Goal: Task Accomplishment & Management: Manage account settings

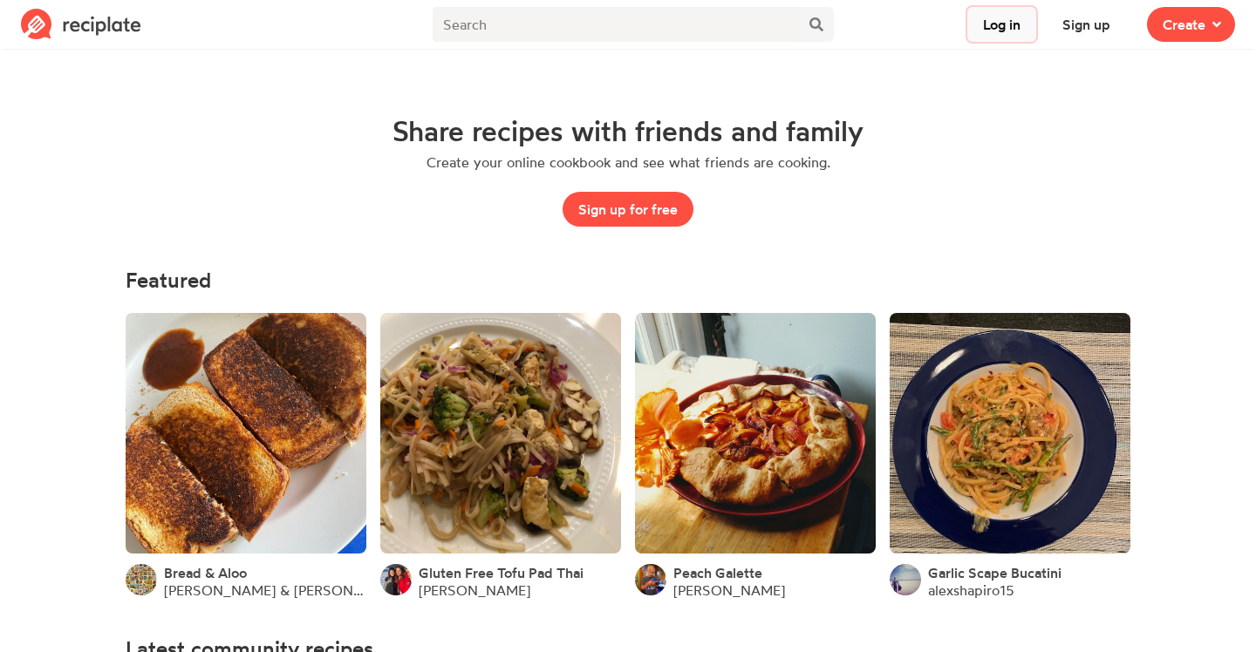
click at [995, 30] on button "Log in" at bounding box center [1001, 24] width 69 height 35
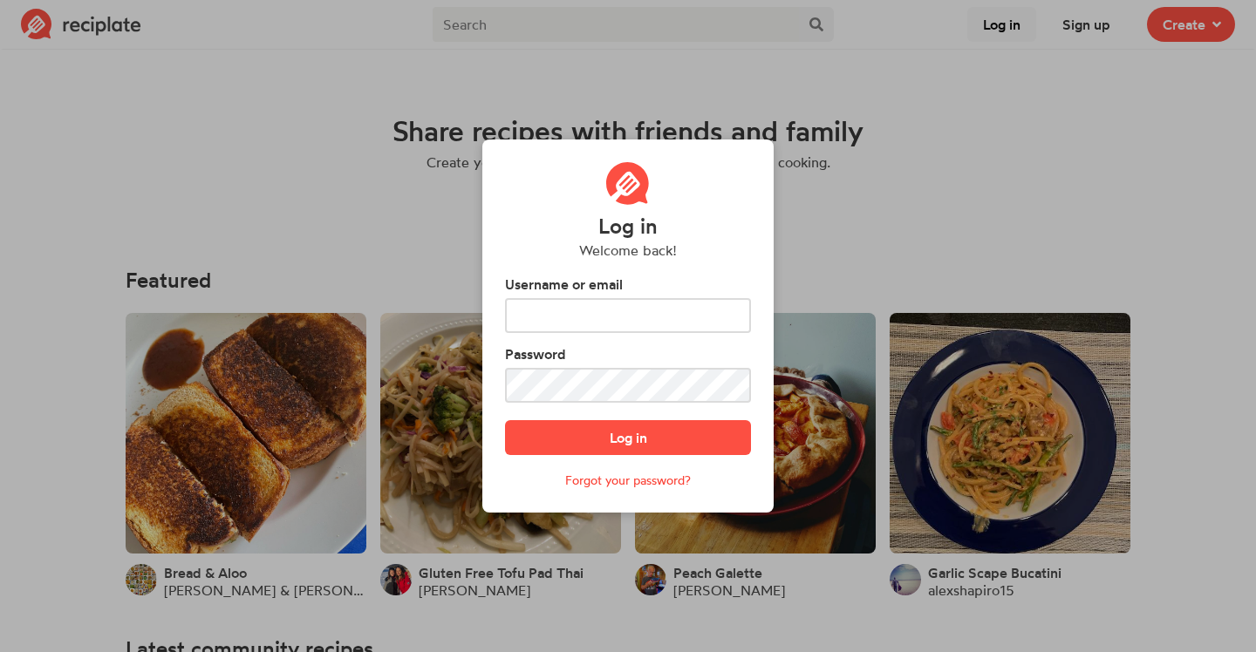
type input "tim.ochrym@gmail.com"
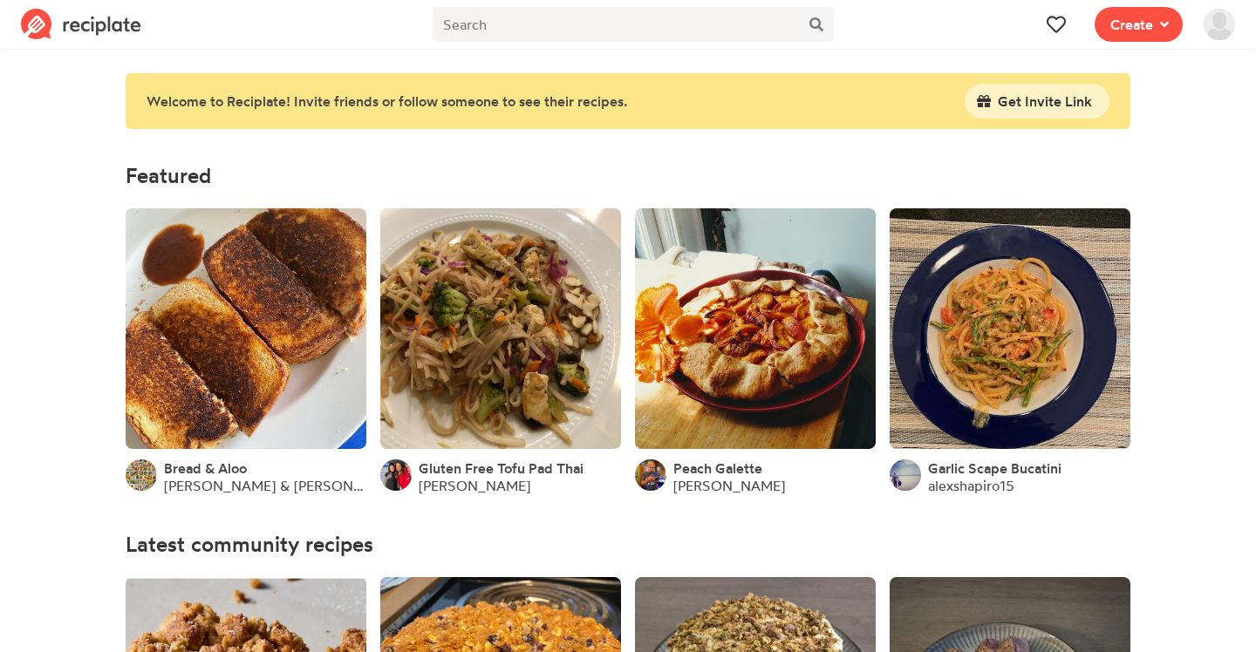
click at [1217, 27] on img at bounding box center [1219, 24] width 31 height 31
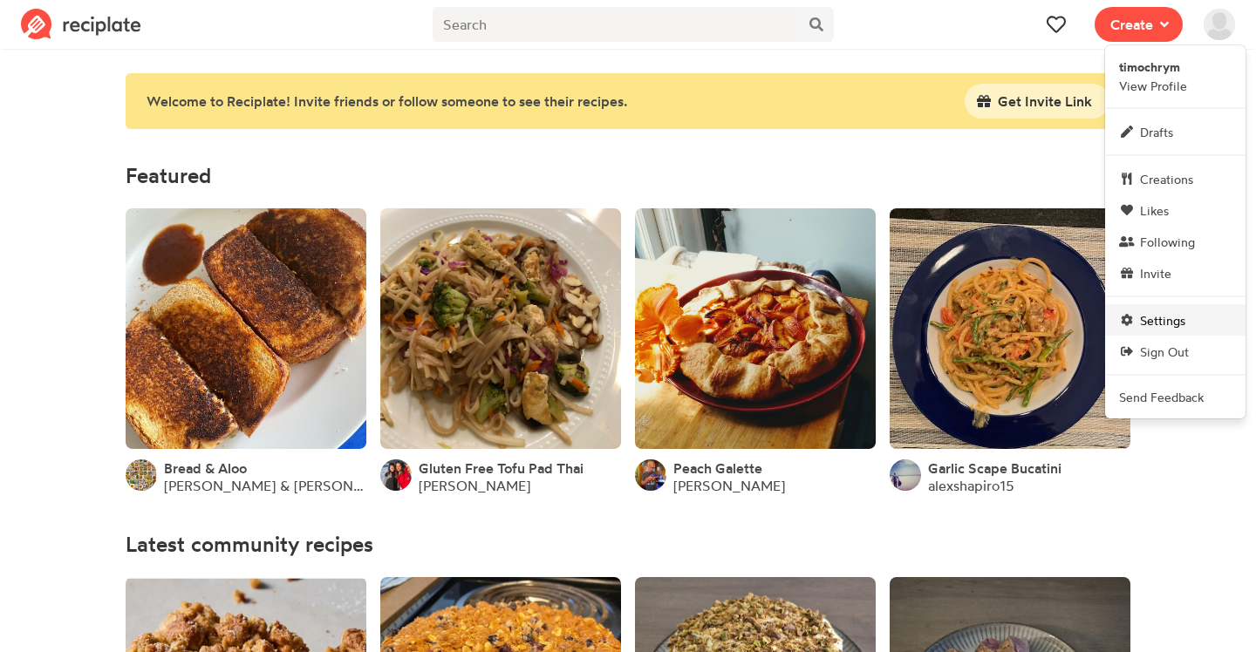
click at [1181, 313] on span "Settings" at bounding box center [1162, 320] width 45 height 18
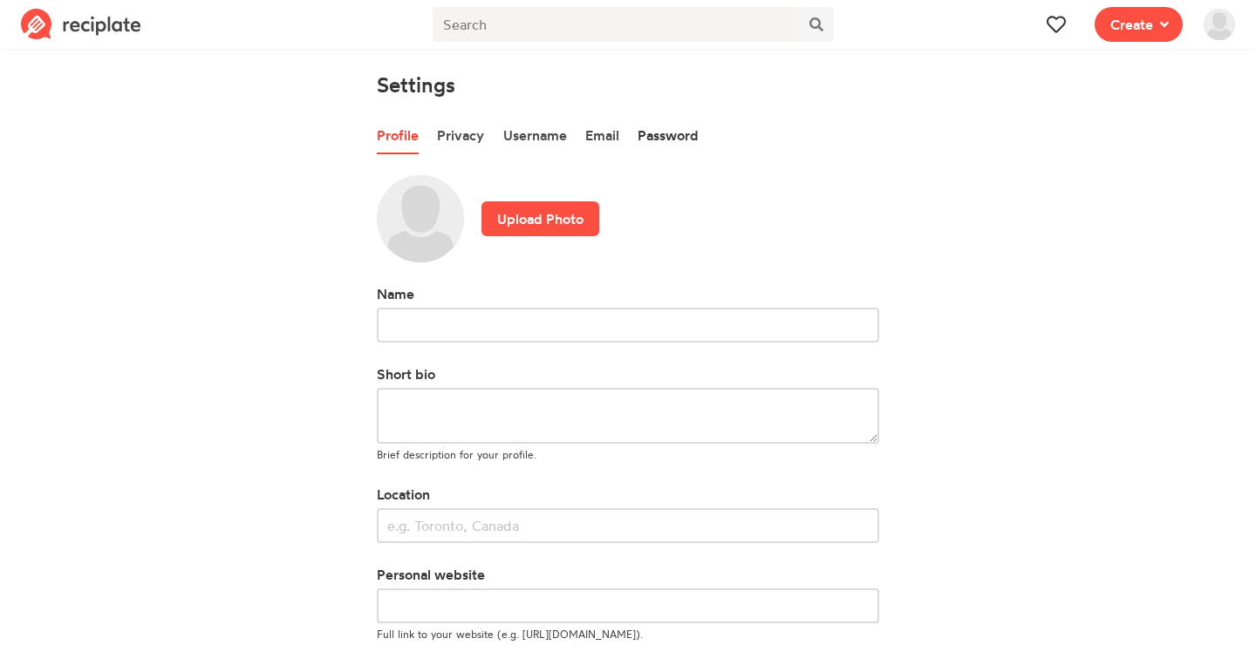
click at [665, 134] on link "Password" at bounding box center [668, 136] width 61 height 37
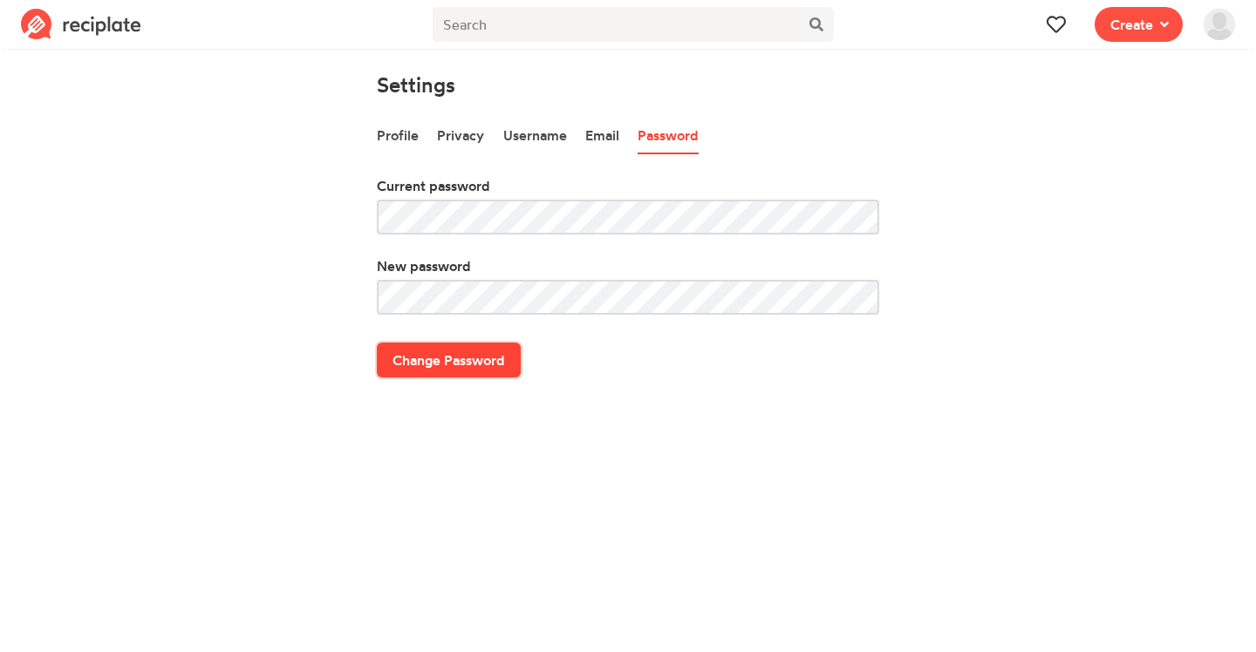
click at [477, 356] on button "Change Password" at bounding box center [449, 360] width 144 height 35
